Goal: Task Accomplishment & Management: Manage account settings

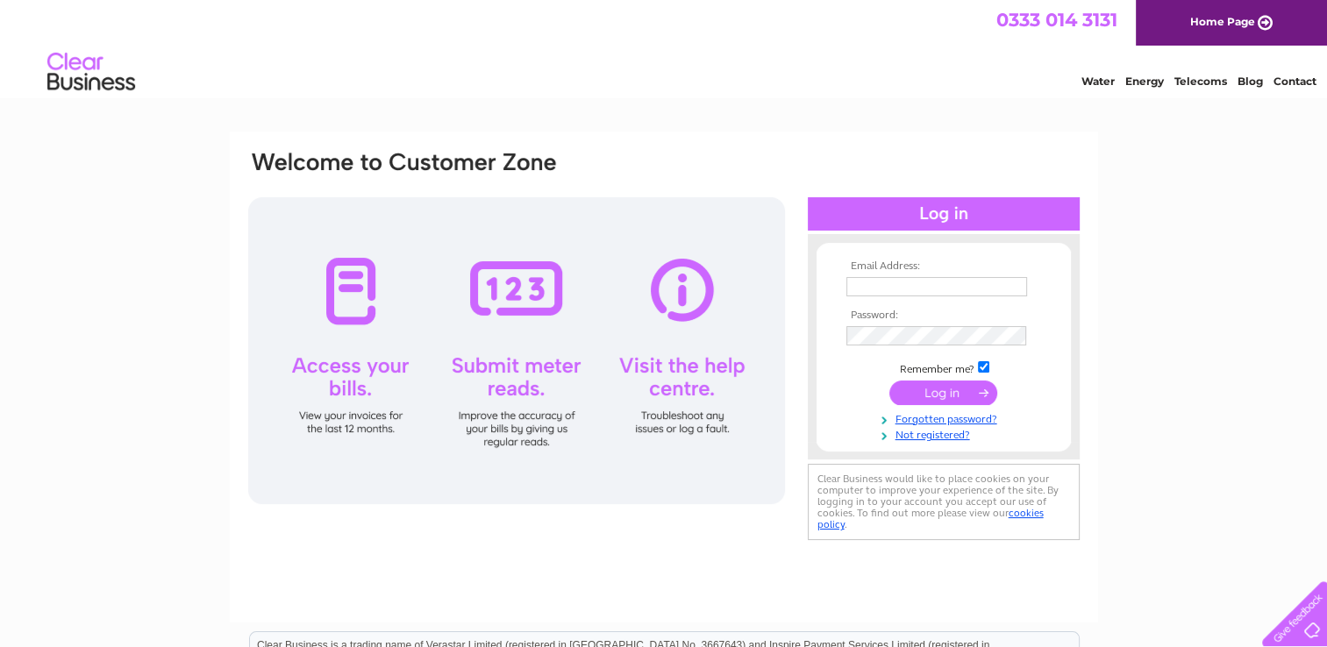
type input "[EMAIL_ADDRESS][DOMAIN_NAME]"
click at [920, 384] on input "submit" at bounding box center [943, 393] width 108 height 25
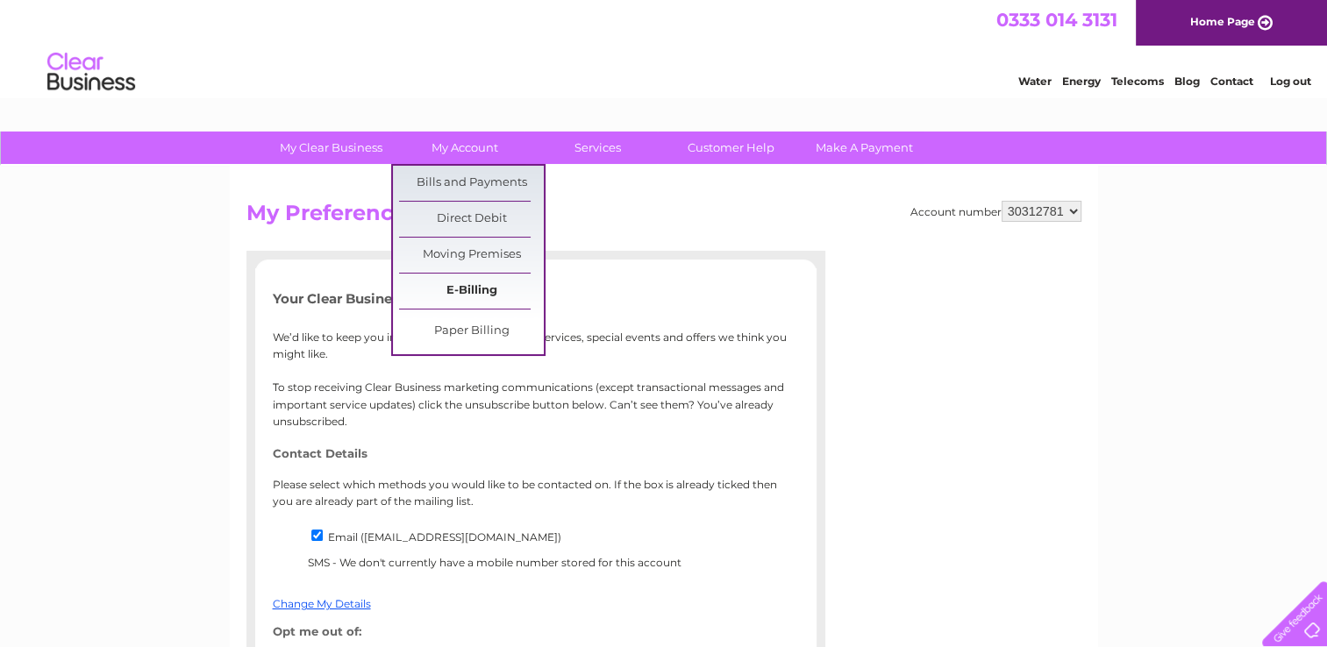
click at [429, 284] on link "E-Billing" at bounding box center [471, 291] width 145 height 35
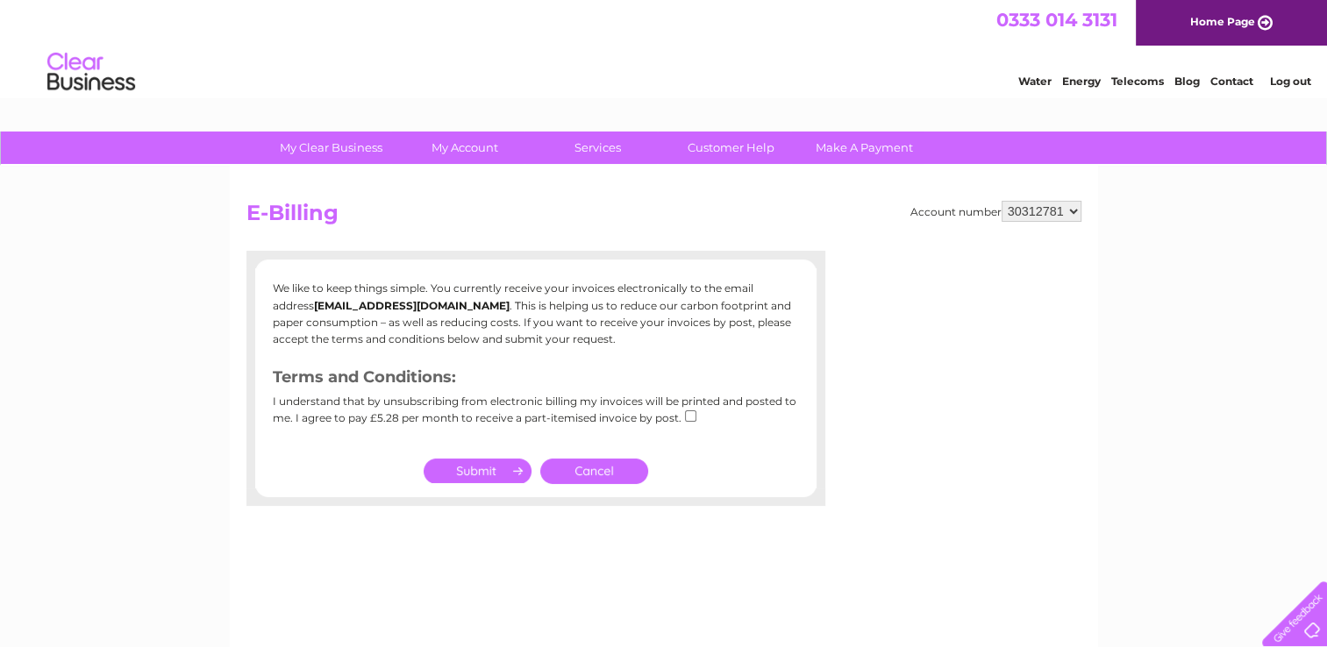
click at [593, 478] on link "Cancel" at bounding box center [594, 471] width 108 height 25
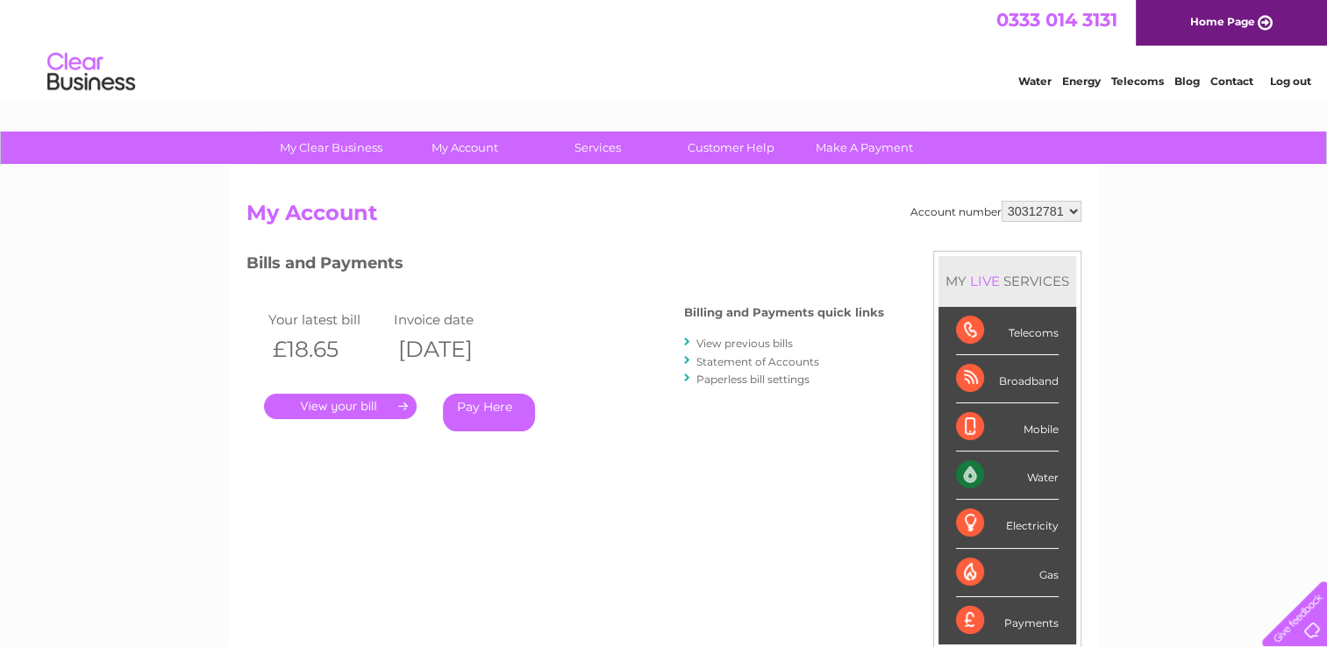
click at [332, 399] on link "." at bounding box center [340, 406] width 153 height 25
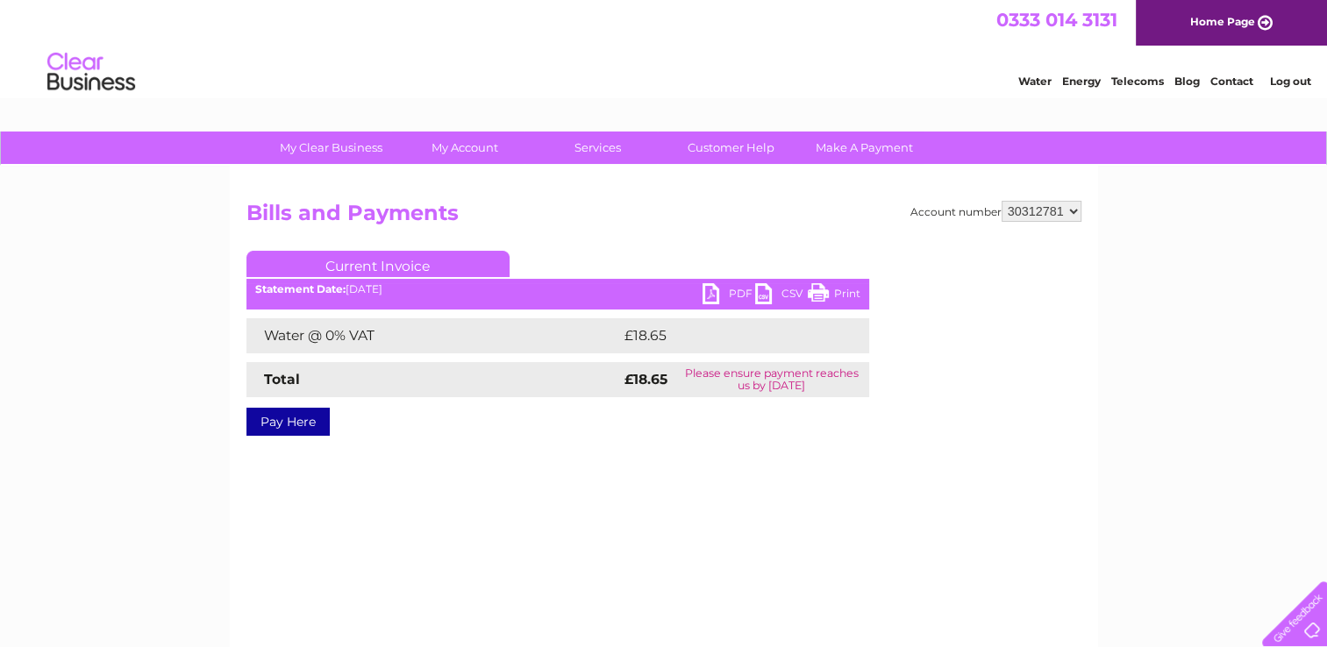
click at [733, 293] on link "PDF" at bounding box center [729, 295] width 53 height 25
